Goal: Task Accomplishment & Management: Use online tool/utility

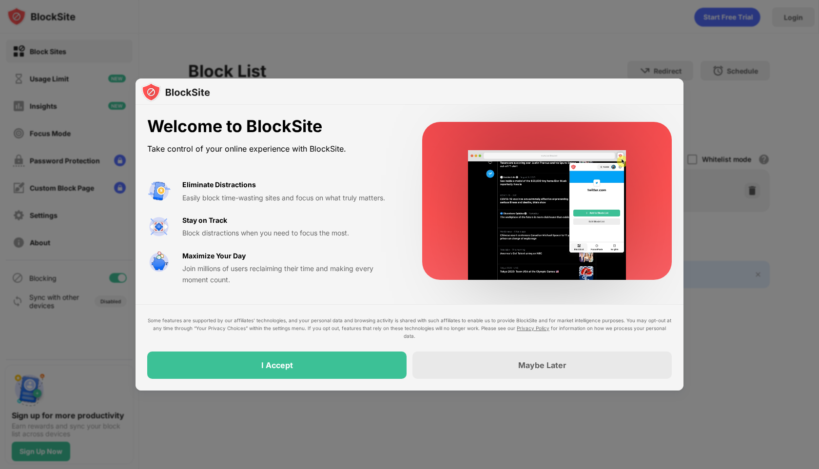
click at [493, 44] on div at bounding box center [409, 234] width 819 height 469
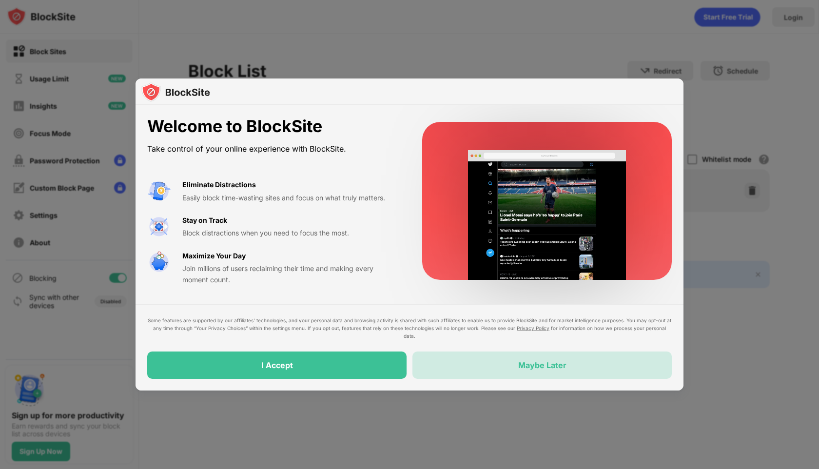
click at [489, 358] on div "Maybe Later" at bounding box center [541, 364] width 259 height 27
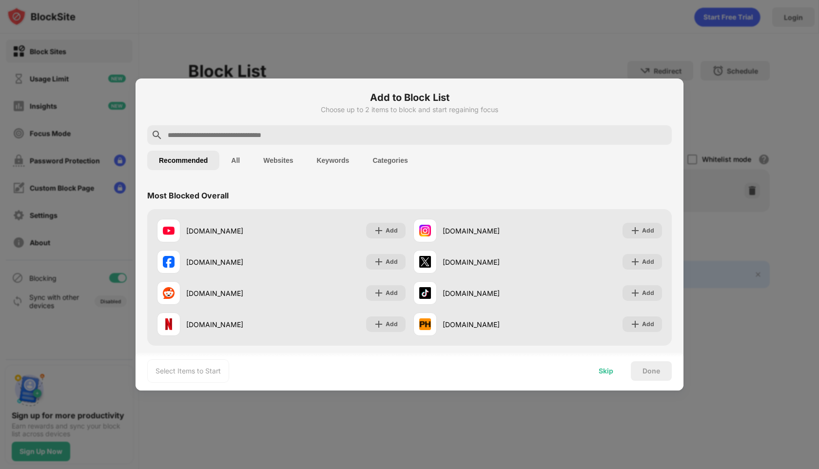
click at [607, 375] on div "Skip" at bounding box center [606, 370] width 38 height 19
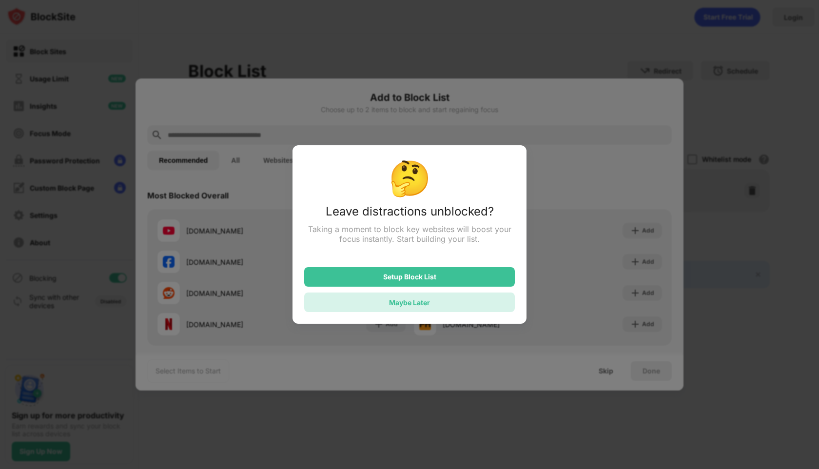
click at [477, 308] on div "Maybe Later" at bounding box center [409, 301] width 211 height 19
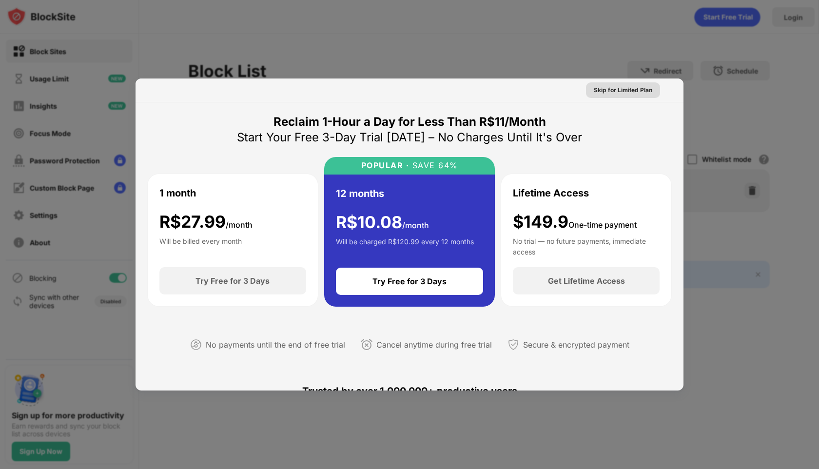
click at [622, 89] on div "Skip for Limited Plan" at bounding box center [623, 90] width 58 height 10
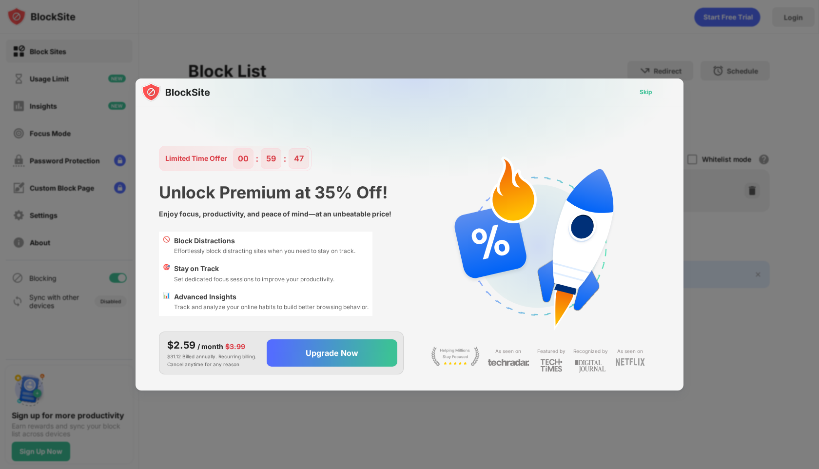
click at [645, 92] on div "Skip" at bounding box center [645, 92] width 13 height 10
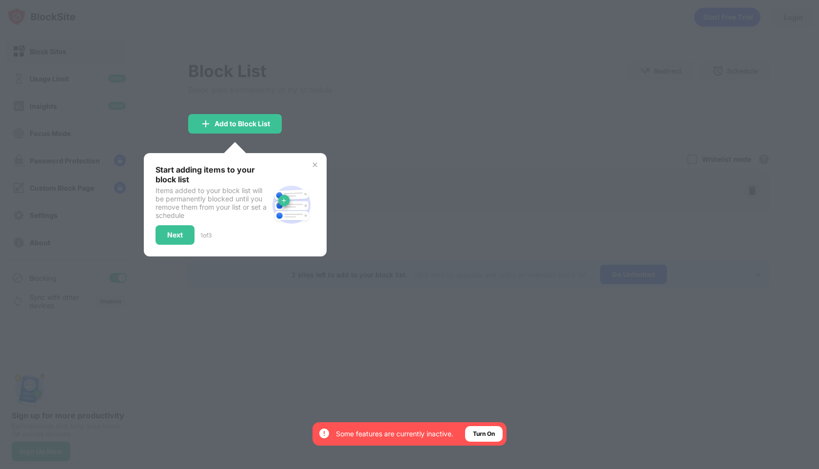
click at [313, 169] on div "Start adding items to your block list Items added to your block list will be pe…" at bounding box center [234, 205] width 159 height 80
drag, startPoint x: 313, startPoint y: 169, endPoint x: 312, endPoint y: 159, distance: 9.8
click at [312, 159] on div "Start adding items to your block list Items added to your block list will be pe…" at bounding box center [235, 204] width 183 height 103
click at [312, 164] on img at bounding box center [315, 165] width 8 height 8
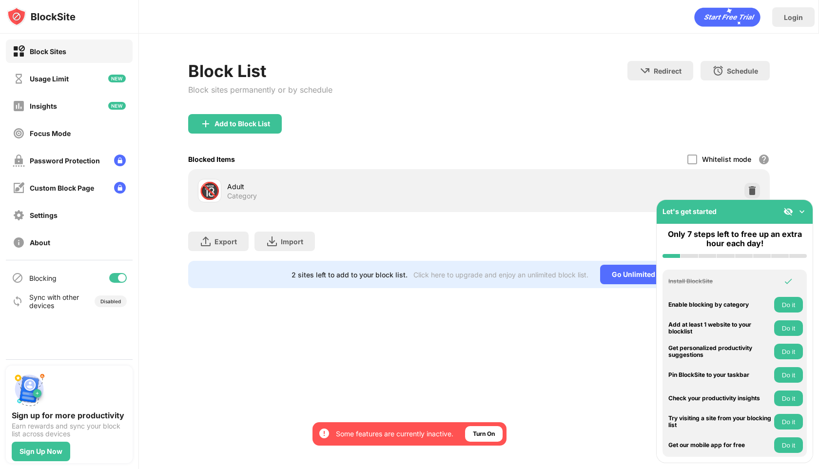
click at [803, 210] on img at bounding box center [802, 212] width 10 height 10
